Goal: Information Seeking & Learning: Learn about a topic

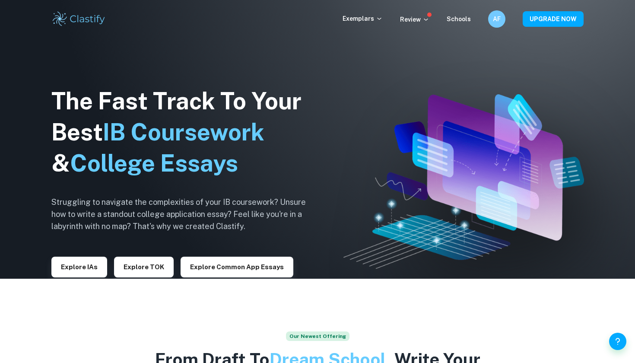
scroll to position [2, 0]
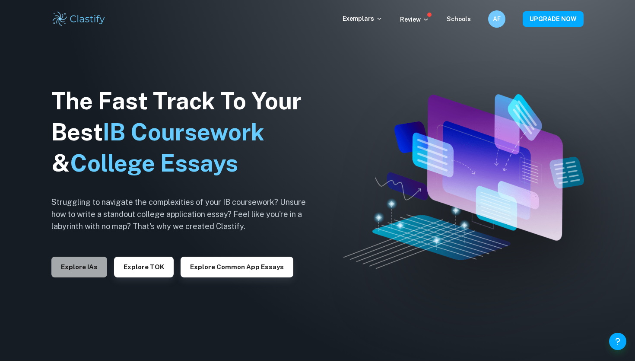
click at [93, 268] on button "Explore IAs" at bounding box center [79, 267] width 56 height 21
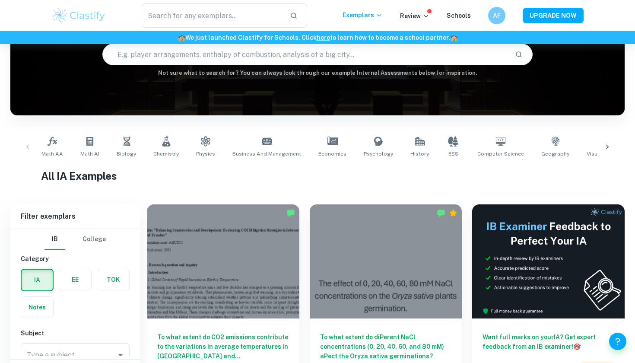
scroll to position [134, 0]
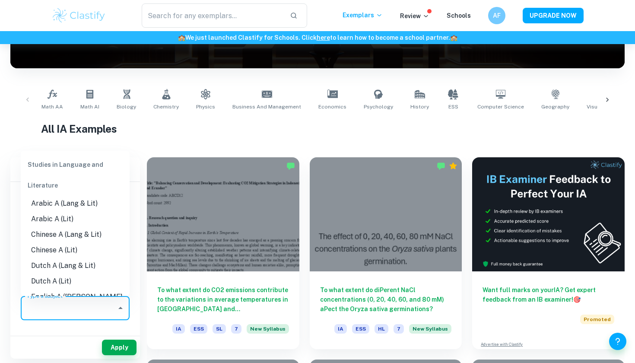
click at [77, 308] on input "Type a subject" at bounding box center [69, 308] width 88 height 16
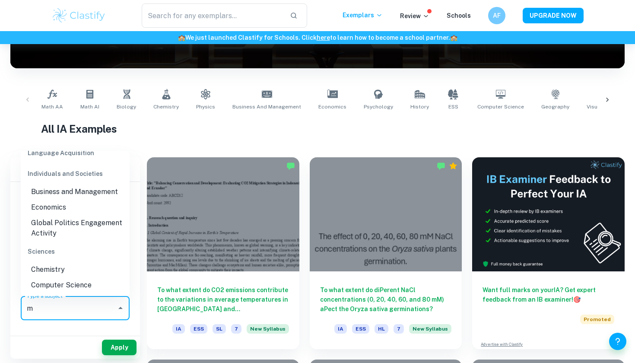
scroll to position [0, 0]
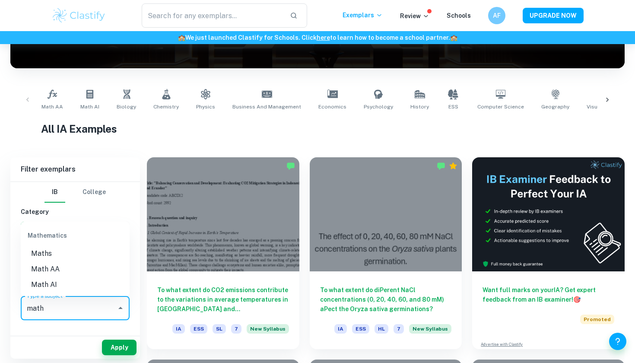
click at [45, 285] on li "Math AI" at bounding box center [75, 285] width 109 height 16
type input "Math AI"
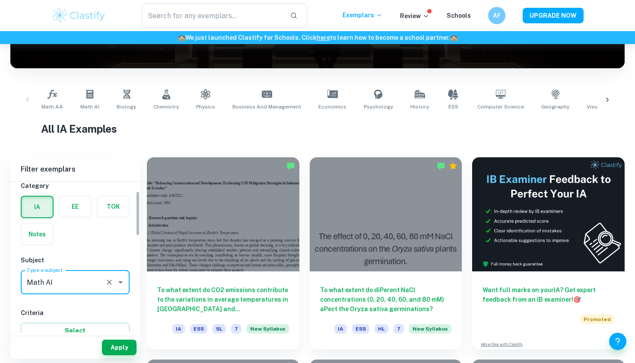
scroll to position [31, 0]
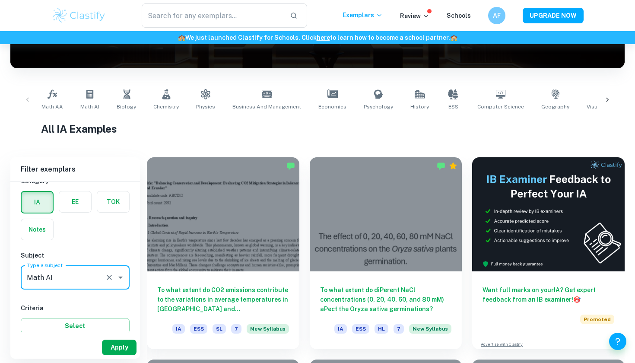
click at [123, 348] on button "Apply" at bounding box center [119, 348] width 35 height 16
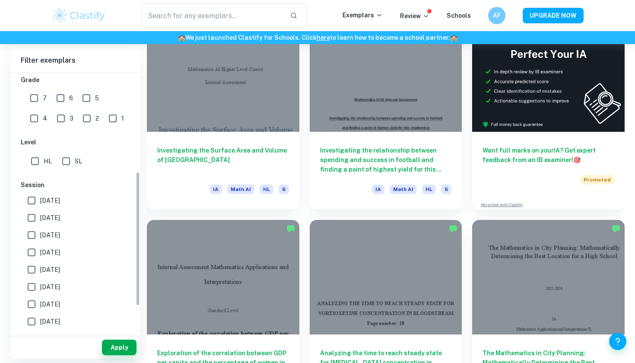
scroll to position [191, 0]
click at [69, 162] on input "SL" at bounding box center [65, 160] width 17 height 17
checkbox input "true"
click at [35, 98] on input "7" at bounding box center [34, 97] width 17 height 17
checkbox input "true"
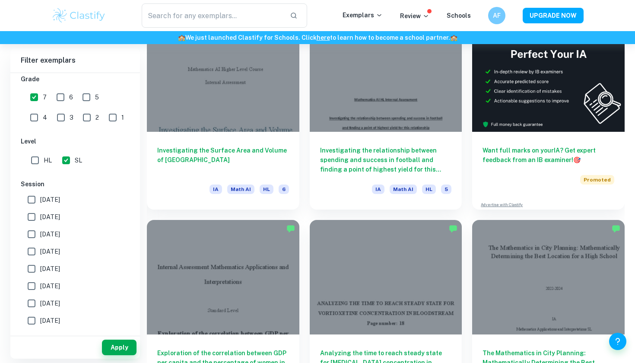
click at [54, 98] on input "6" at bounding box center [60, 97] width 17 height 17
checkbox input "true"
click at [84, 95] on input "5" at bounding box center [86, 97] width 17 height 17
checkbox input "true"
click at [115, 348] on button "Apply" at bounding box center [119, 348] width 35 height 16
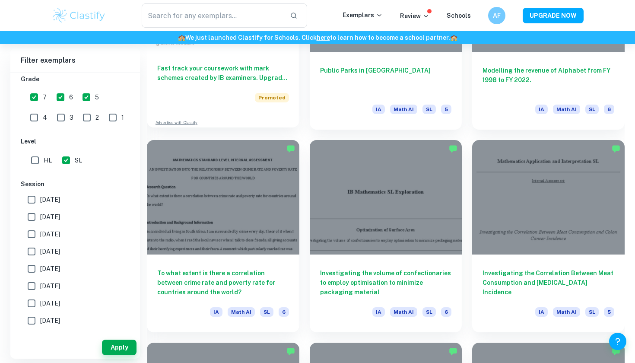
scroll to position [760, 0]
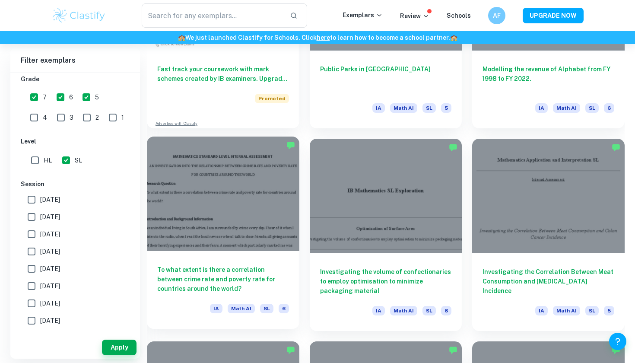
click at [195, 261] on div "To what extent is there a correlation between crime rate and poverty rate for c…" at bounding box center [223, 290] width 153 height 78
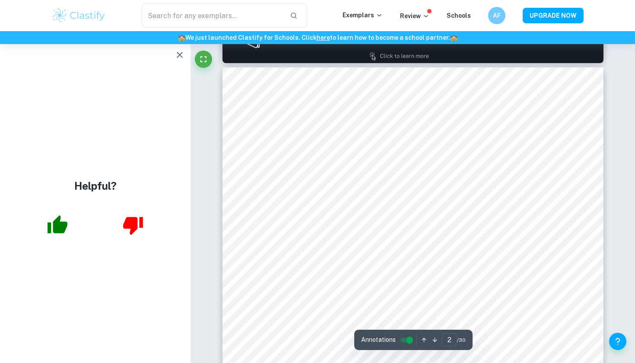
scroll to position [371, 0]
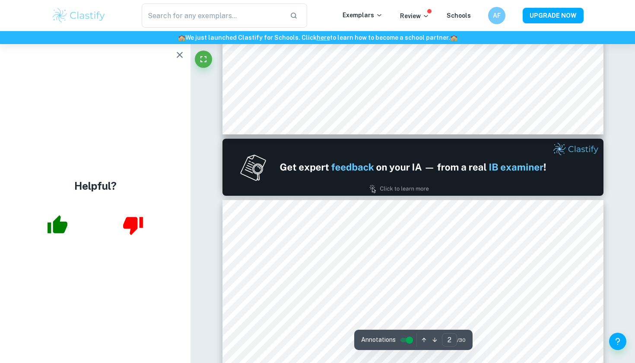
type input "1"
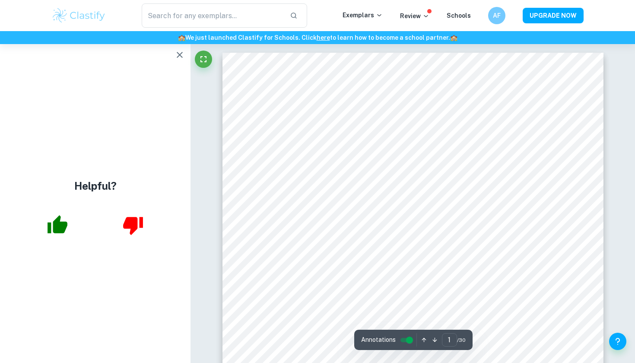
scroll to position [0, 0]
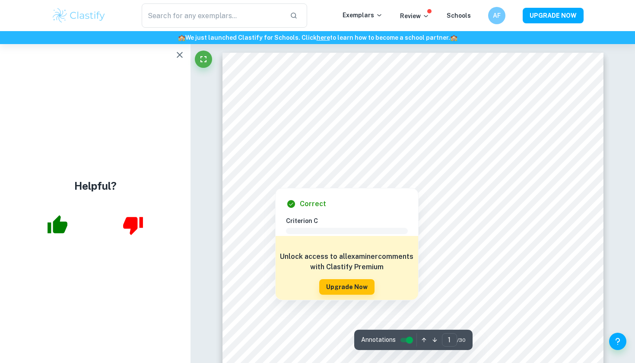
click at [292, 183] on div at bounding box center [275, 177] width 34 height 18
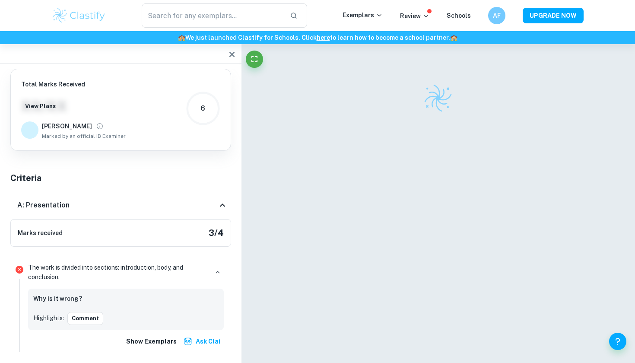
click at [255, 87] on div at bounding box center [438, 98] width 381 height 30
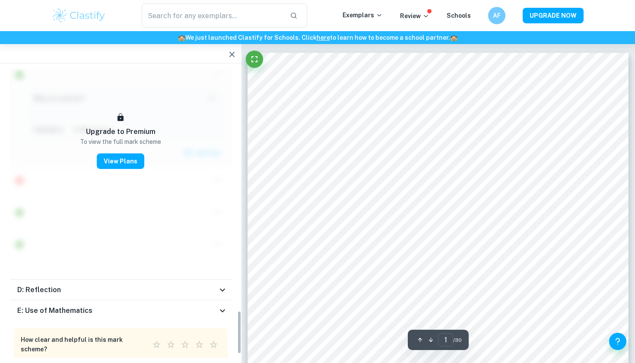
click at [231, 48] on button "button" at bounding box center [231, 54] width 17 height 17
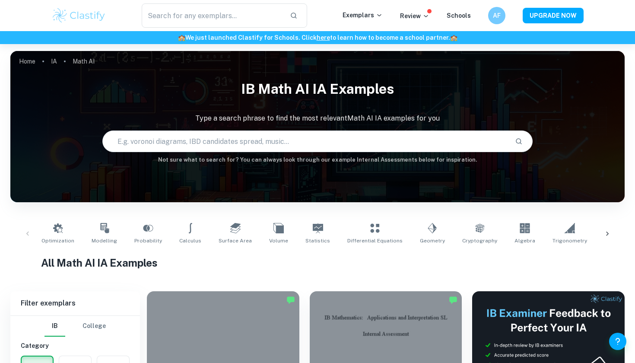
scroll to position [760, 0]
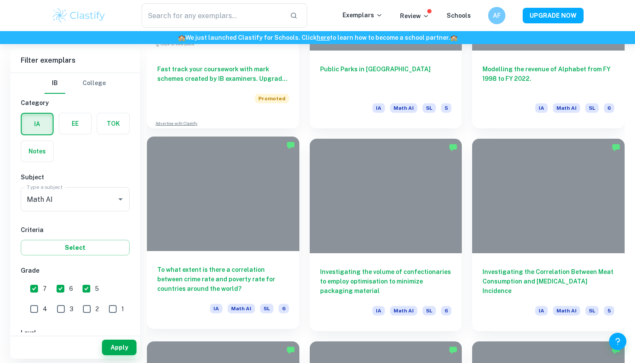
click at [216, 282] on h6 "To what extent is there a correlation between crime rate and poverty rate for c…" at bounding box center [223, 279] width 132 height 29
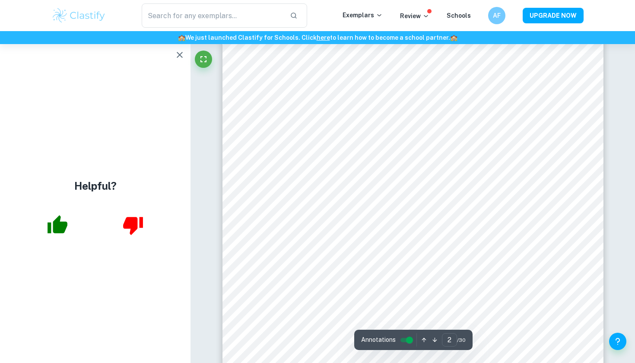
scroll to position [610, 0]
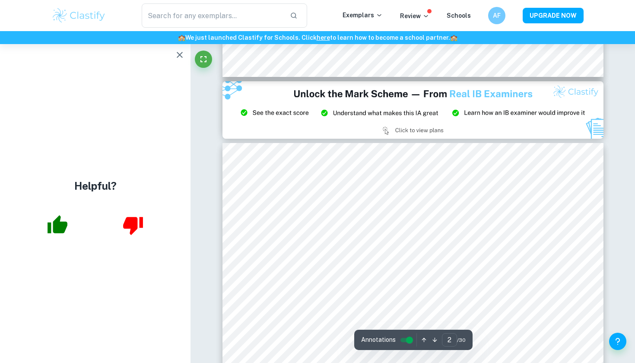
type input "3"
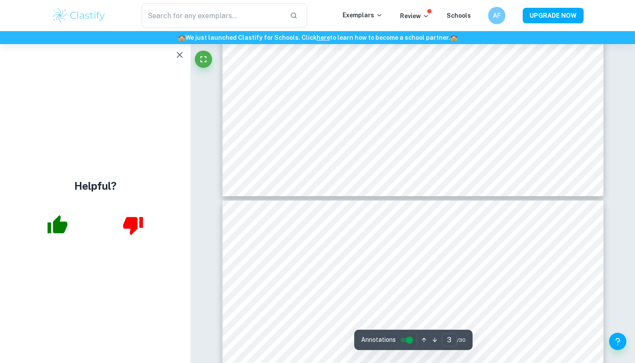
scroll to position [1465, 0]
